Goal: Task Accomplishment & Management: Manage account settings

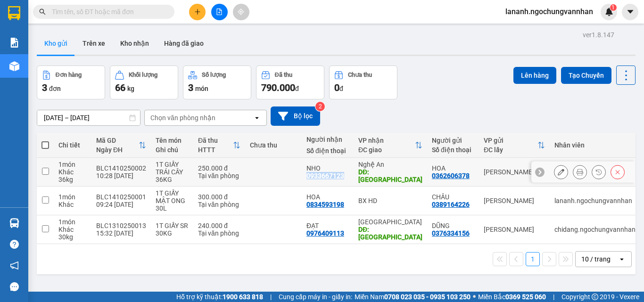
drag, startPoint x: 301, startPoint y: 177, endPoint x: 339, endPoint y: 182, distance: 38.5
click at [339, 182] on td "NHO 0933667123" at bounding box center [328, 172] width 52 height 29
checkbox input "true"
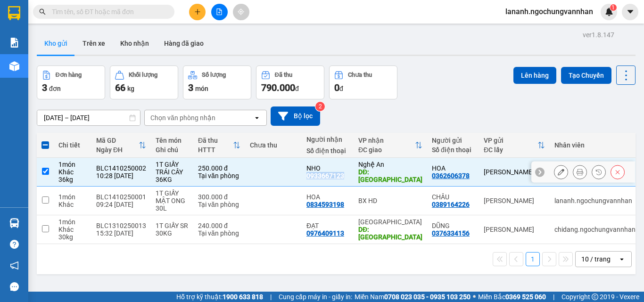
copy div "0933667123"
click at [45, 145] on span at bounding box center [45, 145] width 8 height 8
click at [45, 140] on input "checkbox" at bounding box center [45, 140] width 0 height 0
checkbox input "true"
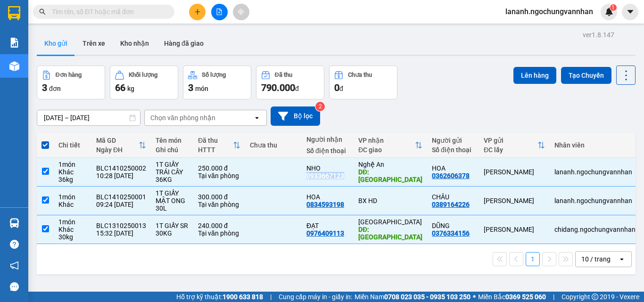
click at [45, 145] on span at bounding box center [45, 145] width 8 height 8
click at [45, 140] on input "checkbox" at bounding box center [45, 140] width 0 height 0
checkbox input "false"
